Goal: Information Seeking & Learning: Find specific fact

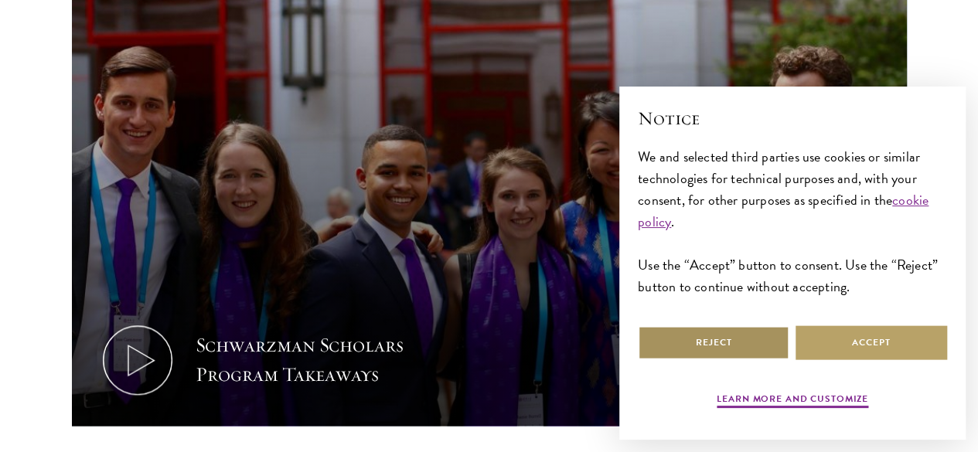
scroll to position [750, 0]
click at [752, 350] on button "Reject" at bounding box center [714, 343] width 152 height 35
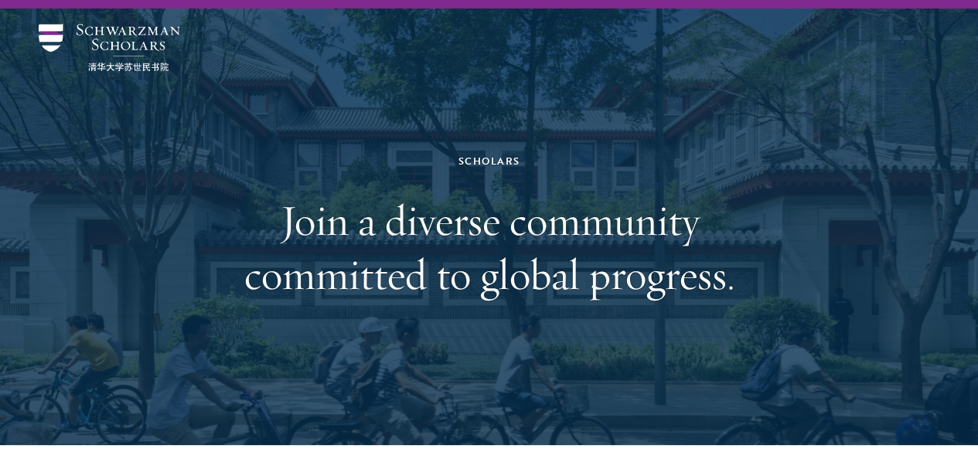
scroll to position [0, 0]
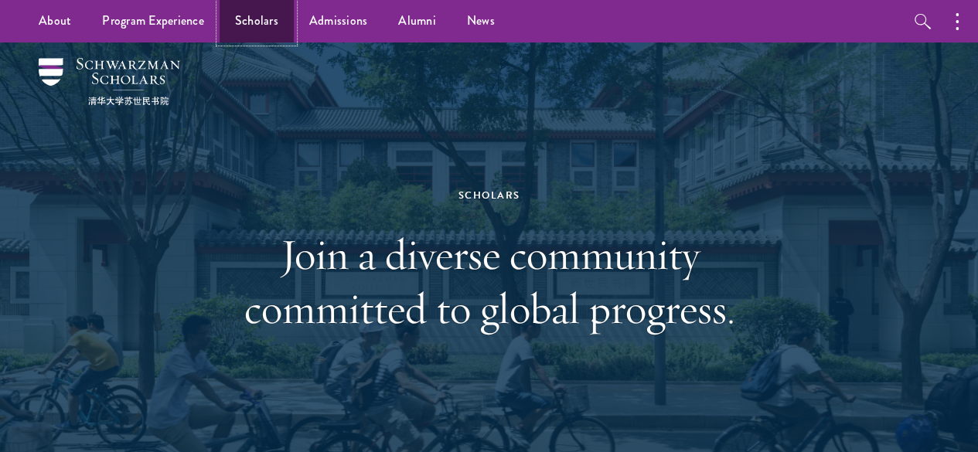
click at [252, 38] on link "Scholars" at bounding box center [257, 21] width 74 height 43
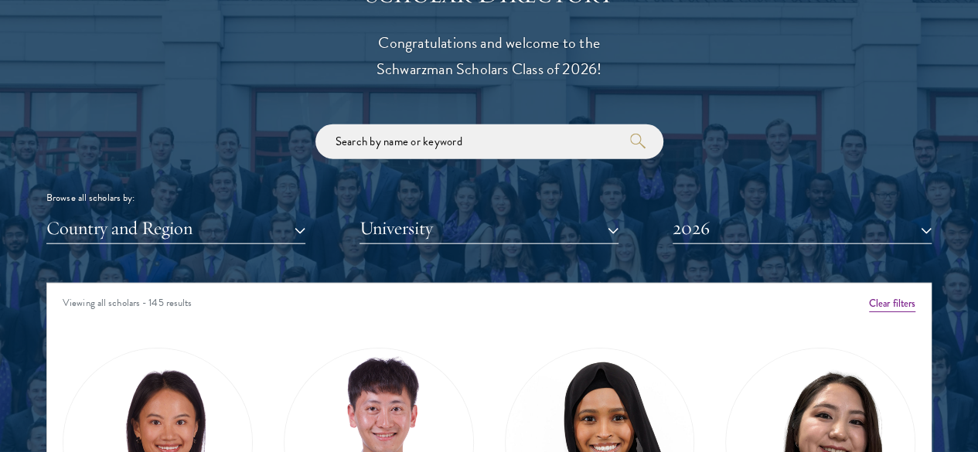
scroll to position [1734, 0]
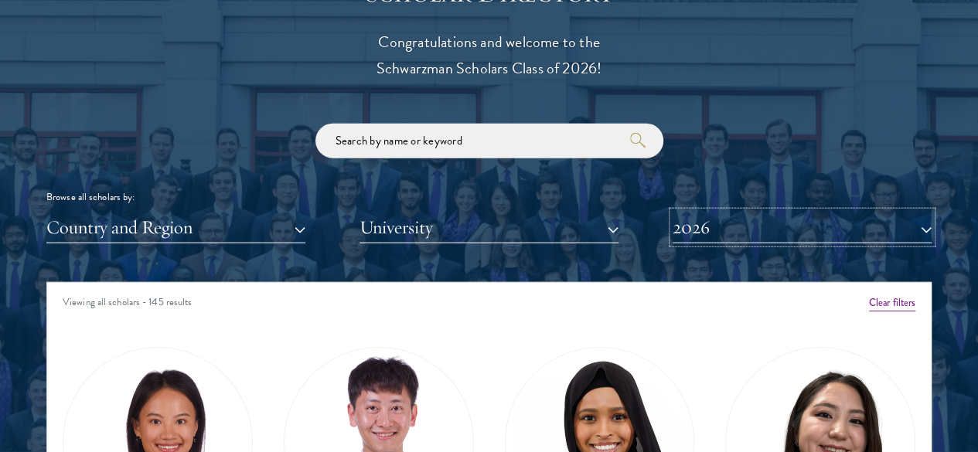
click at [682, 212] on button "2026" at bounding box center [802, 228] width 259 height 32
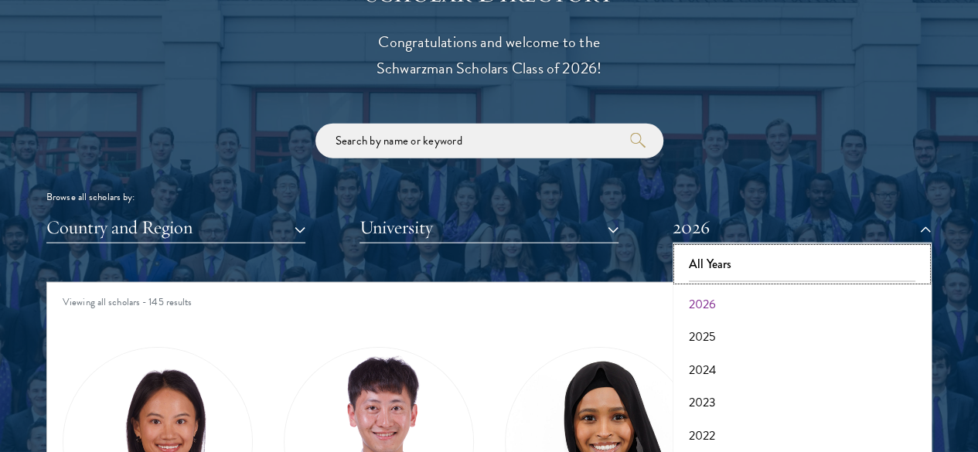
click at [723, 248] on button "All Years" at bounding box center [802, 264] width 250 height 32
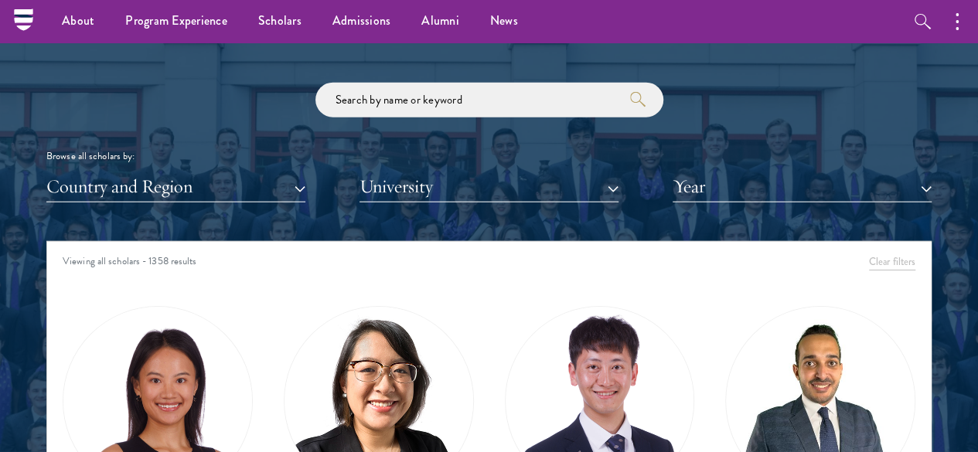
scroll to position [1770, 0]
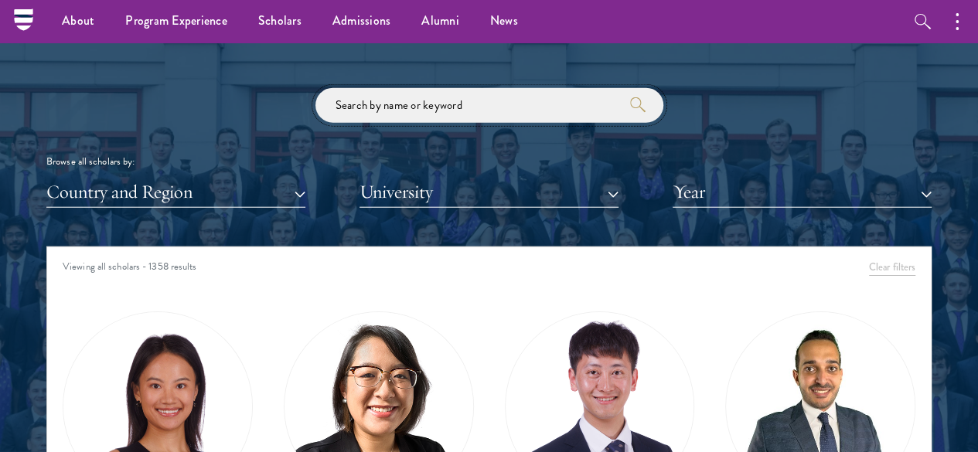
click at [548, 88] on input "search" at bounding box center [489, 105] width 348 height 35
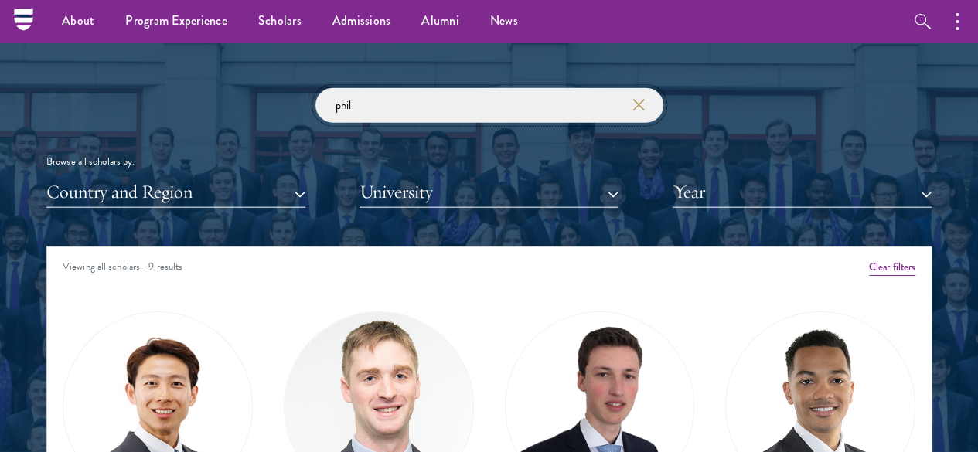
type input "phil"
click at [172, 315] on img at bounding box center [157, 406] width 189 height 189
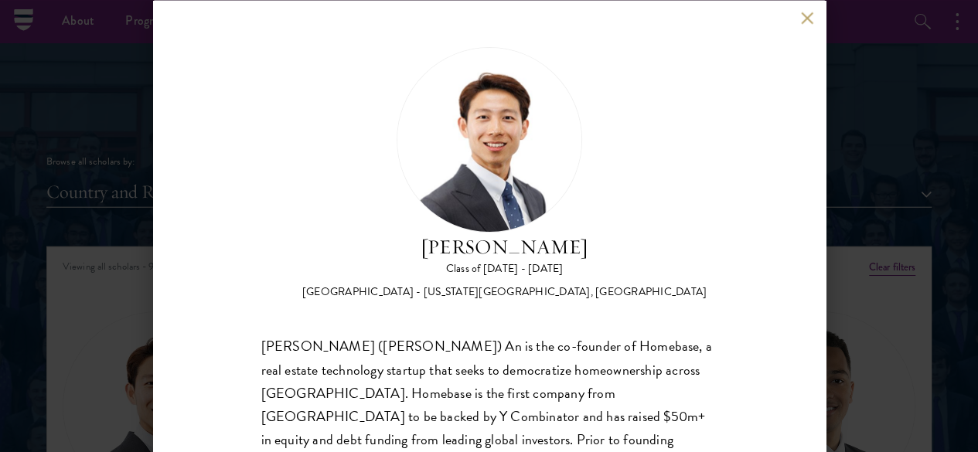
scroll to position [90, 0]
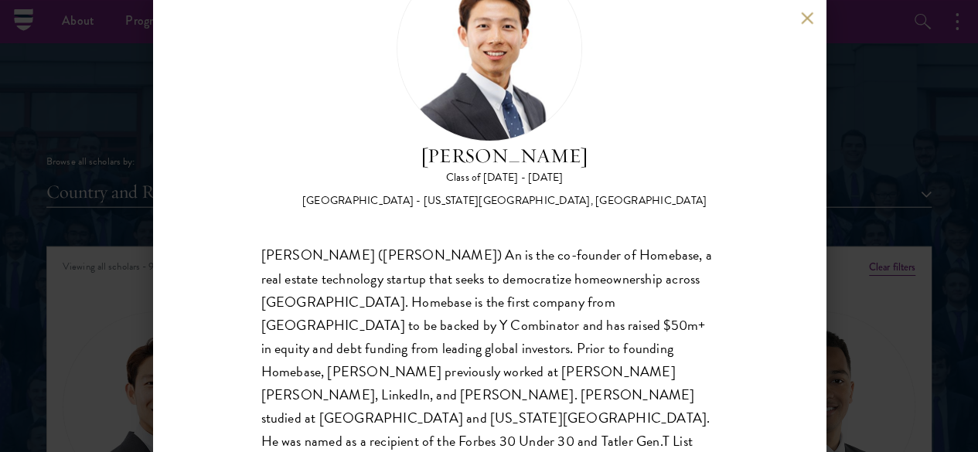
click at [535, 254] on div "Guangning (Phillip) An is the co-founder of Homebase, a real estate technology …" at bounding box center [489, 360] width 456 height 232
click at [104, 280] on div "Phillip An Class of 2025 - 2026 United States of America - California Institute…" at bounding box center [489, 226] width 978 height 452
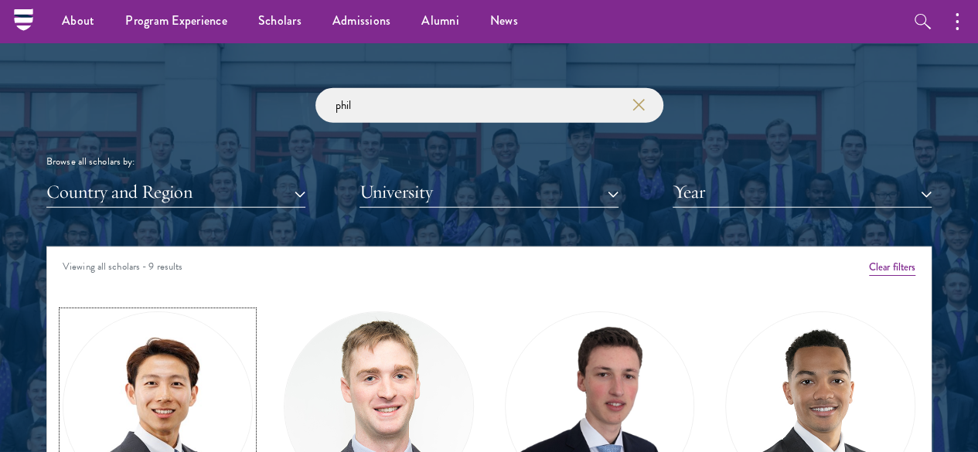
scroll to position [1857, 0]
